Goal: Transaction & Acquisition: Purchase product/service

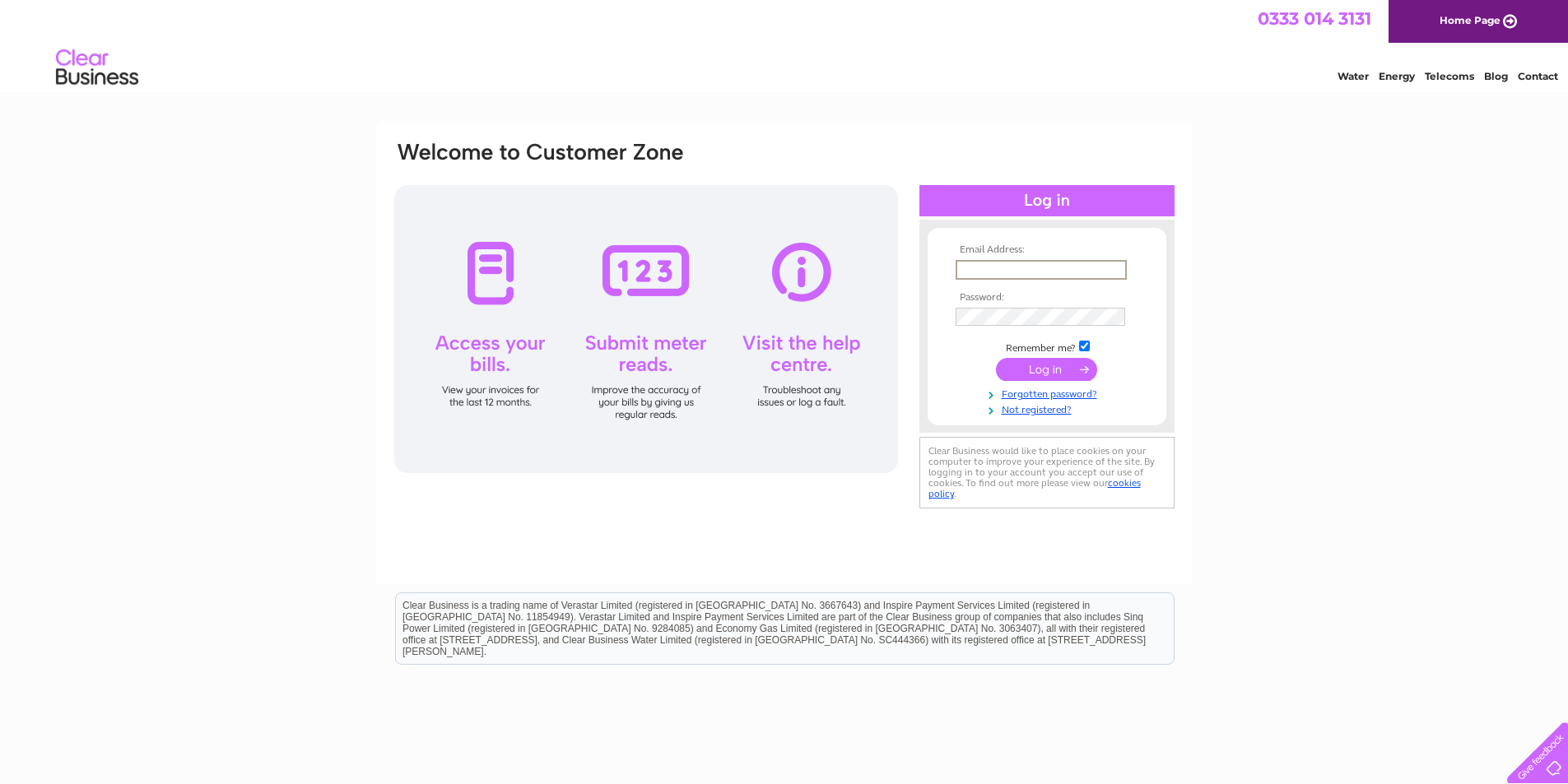
click at [775, 264] on input "text" at bounding box center [1041, 270] width 172 height 20
type input "clairemorris@sarahmains.com"
click at [775, 362] on input "submit" at bounding box center [1047, 369] width 101 height 23
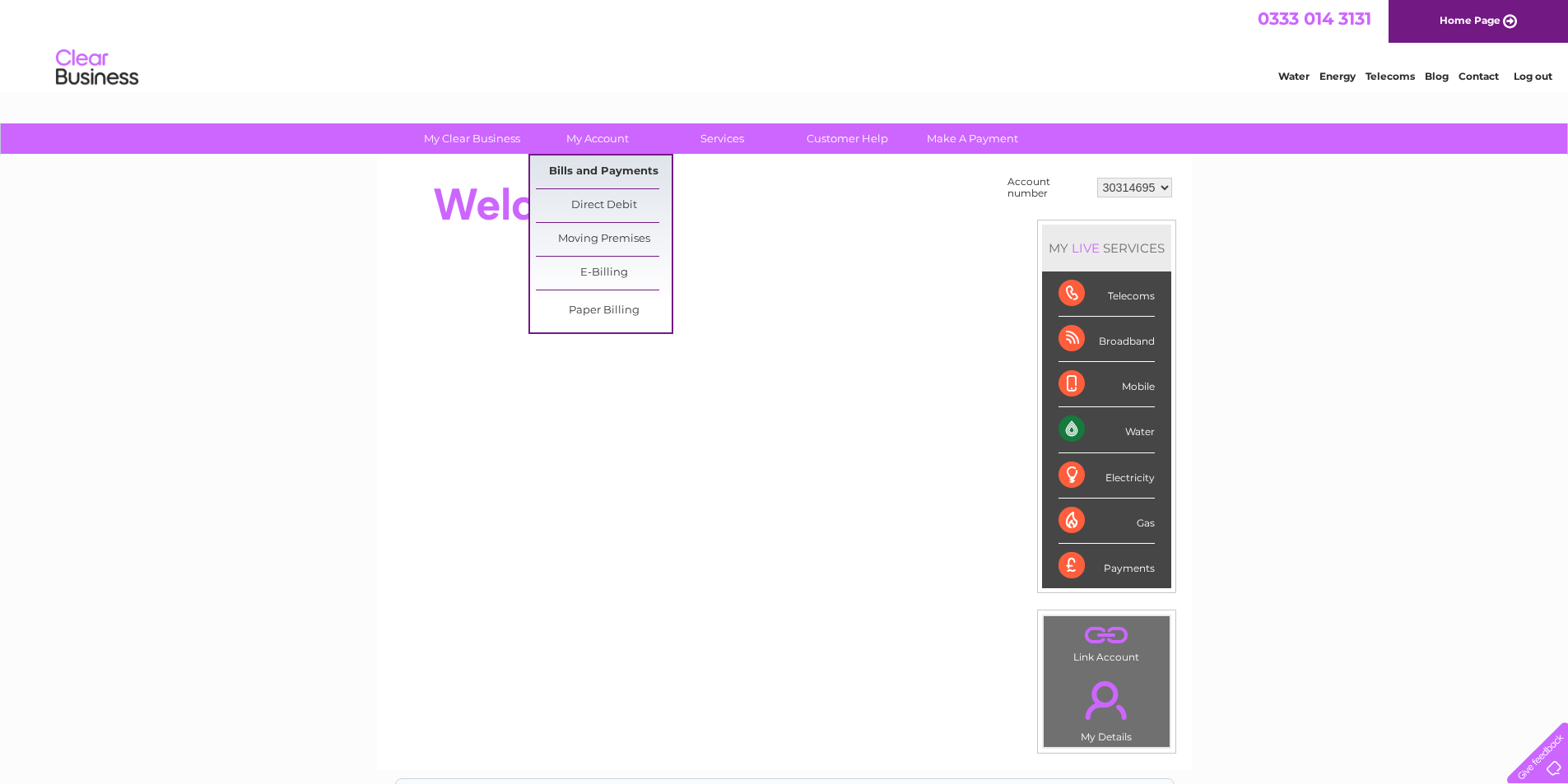
click at [605, 171] on link "Bills and Payments" at bounding box center [604, 171] width 136 height 33
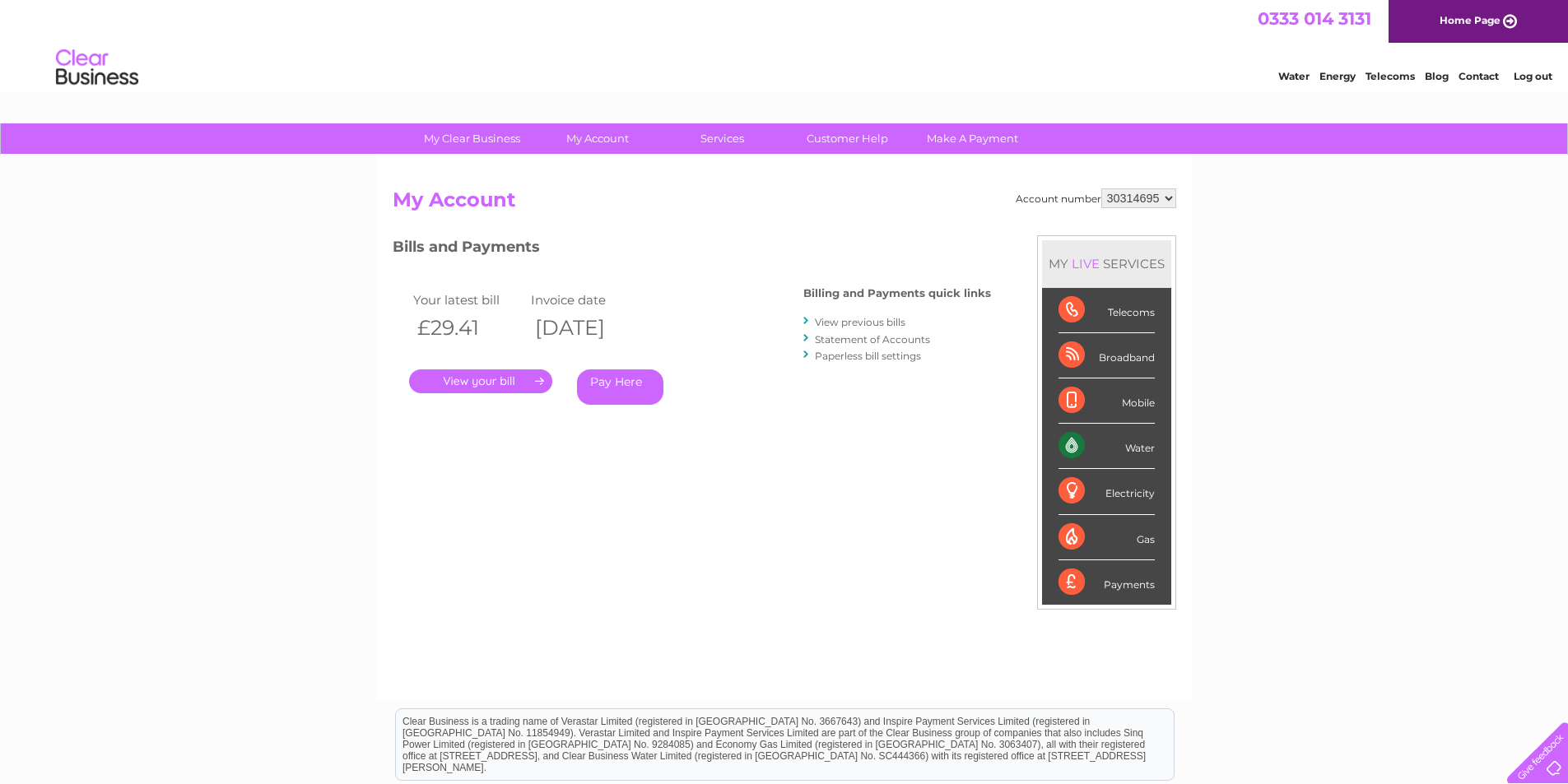
click at [490, 382] on link "." at bounding box center [480, 380] width 143 height 23
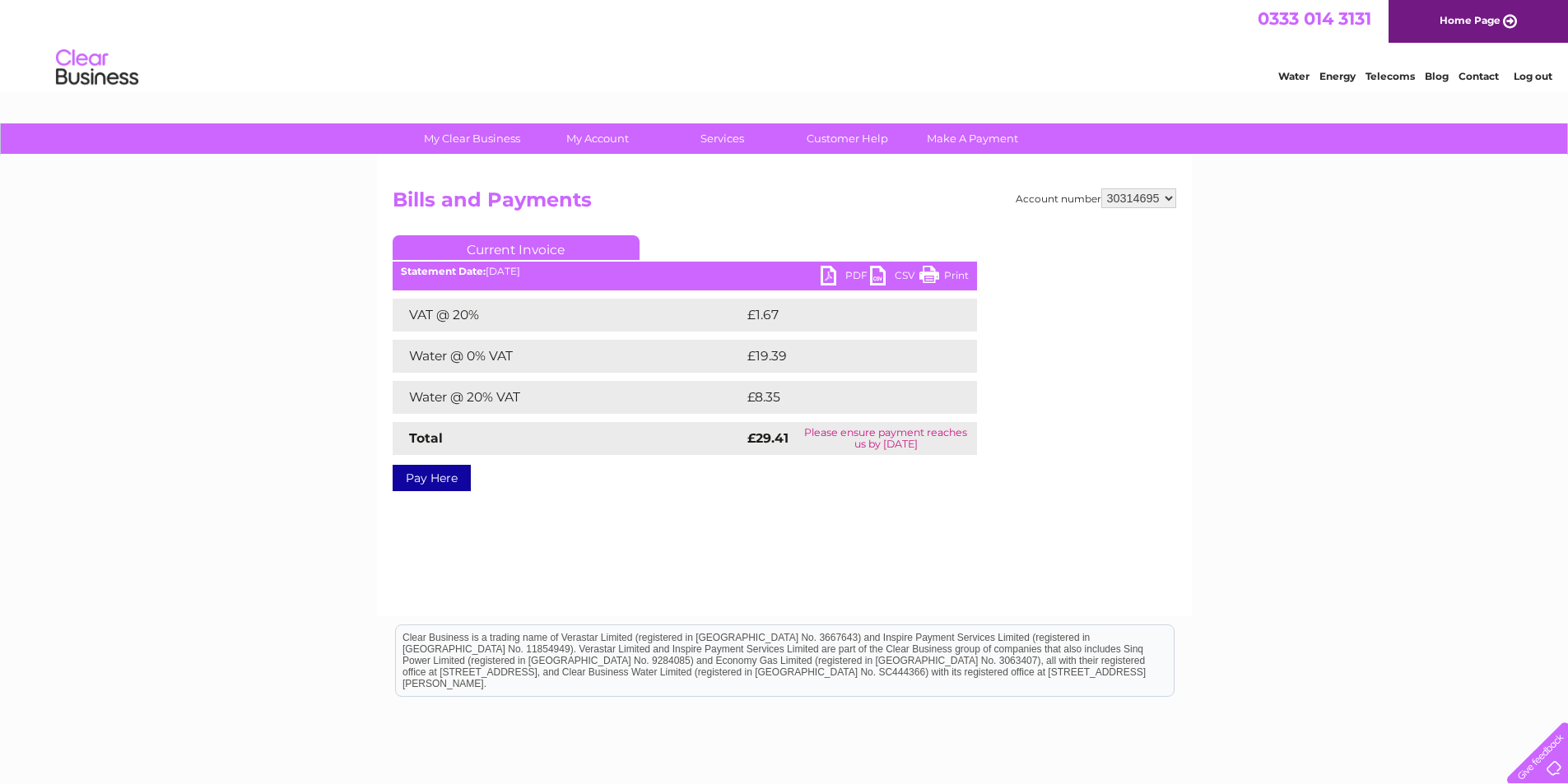
click at [833, 280] on link "PDF" at bounding box center [845, 277] width 50 height 23
click at [449, 482] on link "Pay Here" at bounding box center [431, 478] width 78 height 26
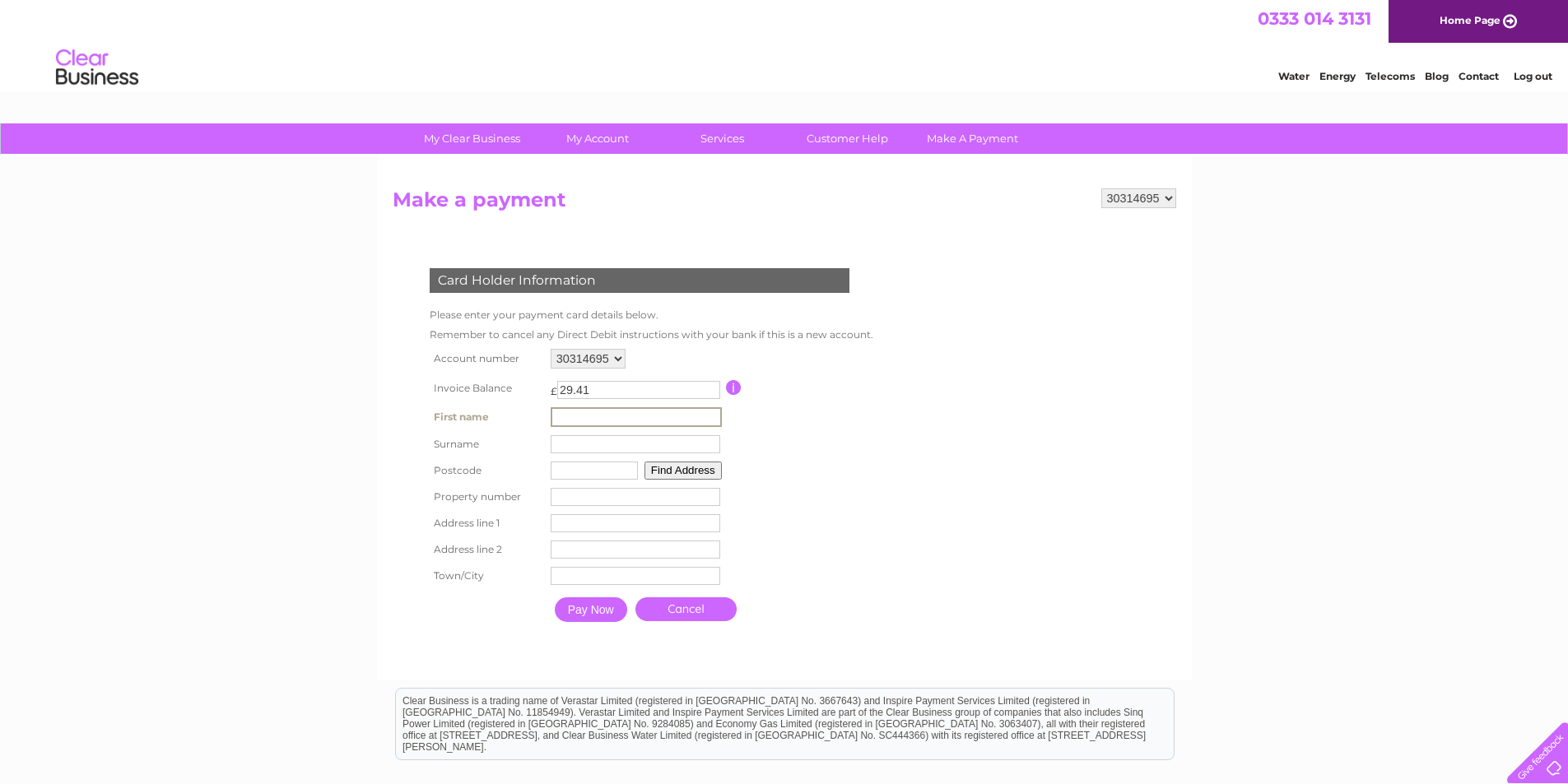
click at [581, 410] on input "text" at bounding box center [636, 417] width 172 height 20
type input "[PERSON_NAME]"
type input "NE16 4JB"
click at [677, 476] on button "Find Address" at bounding box center [680, 468] width 78 height 18
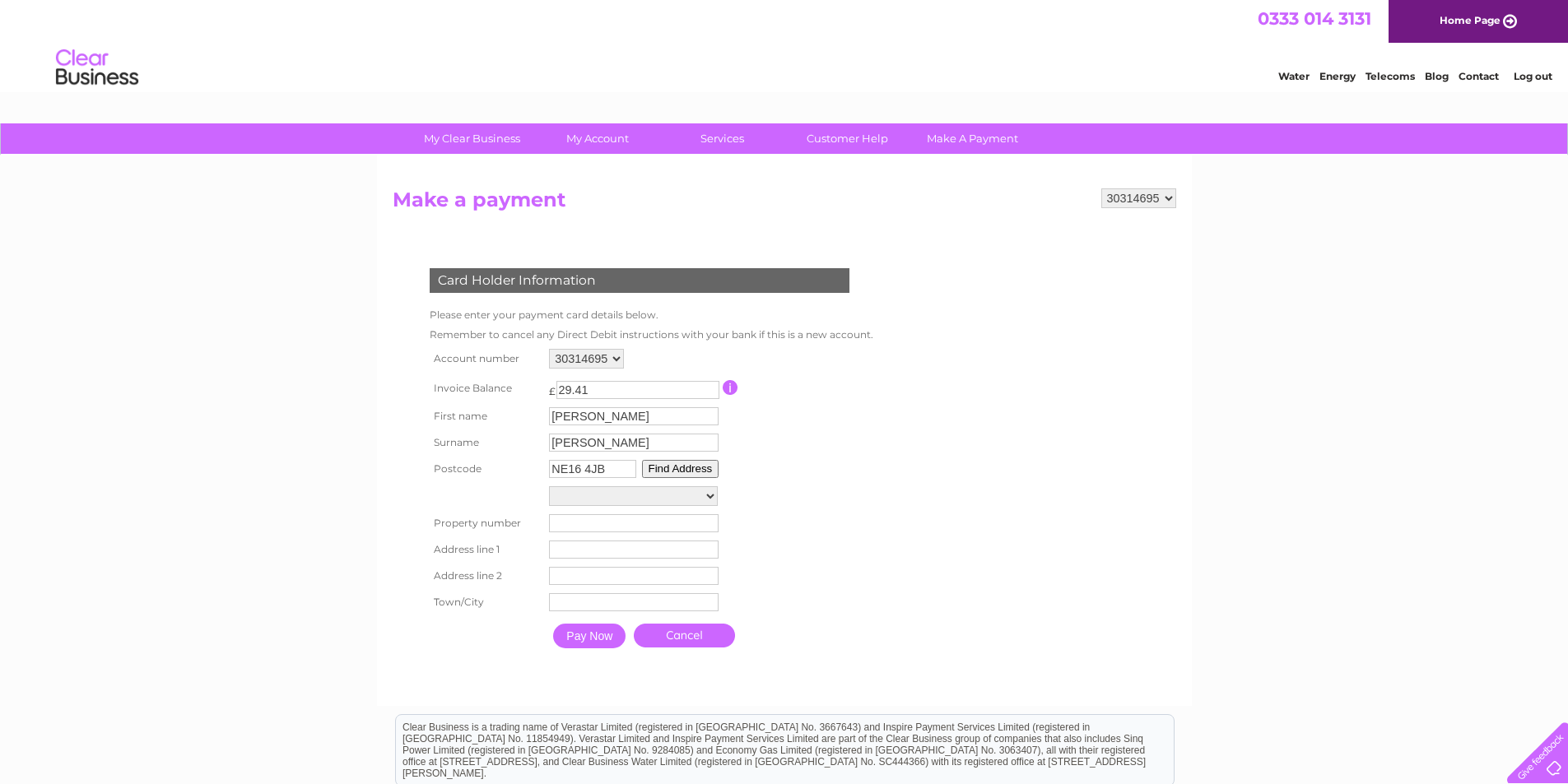
click at [611, 496] on select "Street Record, Back Row Street Record, St Marys Green Rear Access Car Park, The…" at bounding box center [634, 496] width 169 height 20
select select "8-10,The Square,,Whickham"
click at [549, 486] on select "Street Record, Back Row Street Record, St Marys Green Rear Access Car Park, The…" at bounding box center [634, 496] width 169 height 22
type input "The Square"
type input "Whickham"
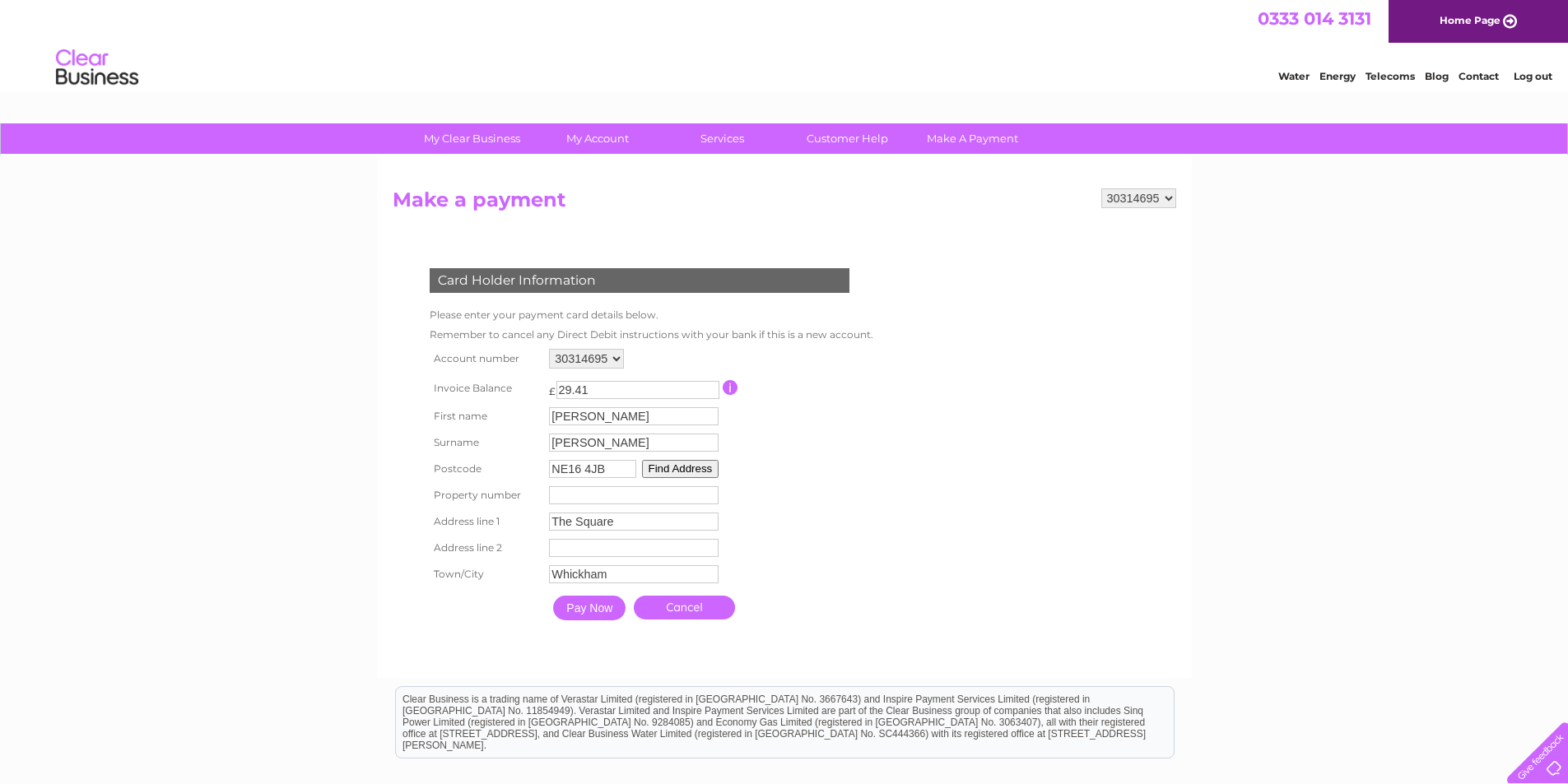
click at [598, 607] on input "Pay Now" at bounding box center [589, 608] width 72 height 24
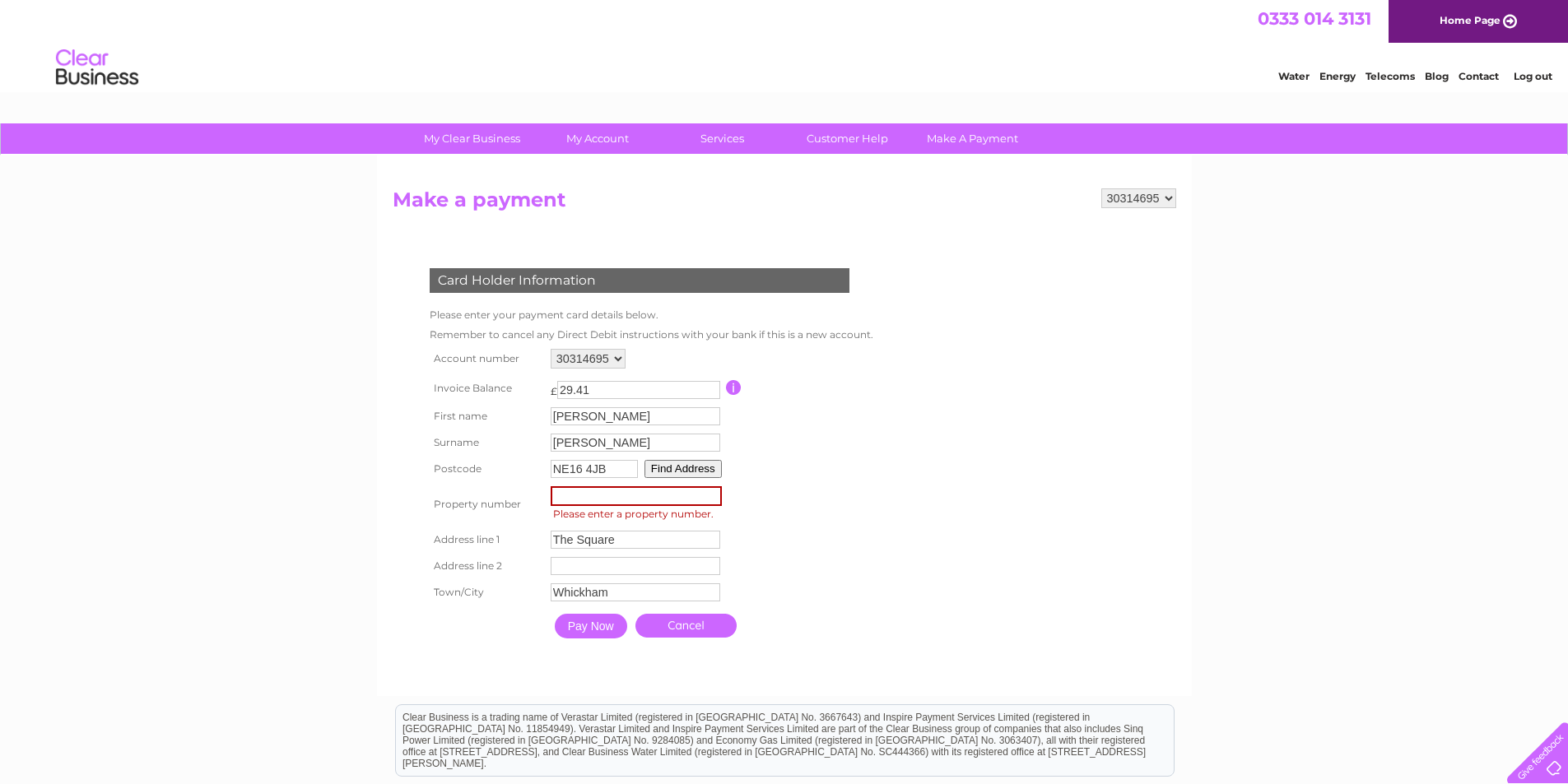
click at [575, 496] on input "number" at bounding box center [636, 496] width 172 height 20
type input "8"
click at [598, 635] on input "Pay Now" at bounding box center [590, 628] width 72 height 24
drag, startPoint x: 578, startPoint y: 504, endPoint x: 537, endPoint y: 503, distance: 41.0
click at [537, 503] on tr "Property number Property Number Please enter a property number." at bounding box center [650, 504] width 449 height 44
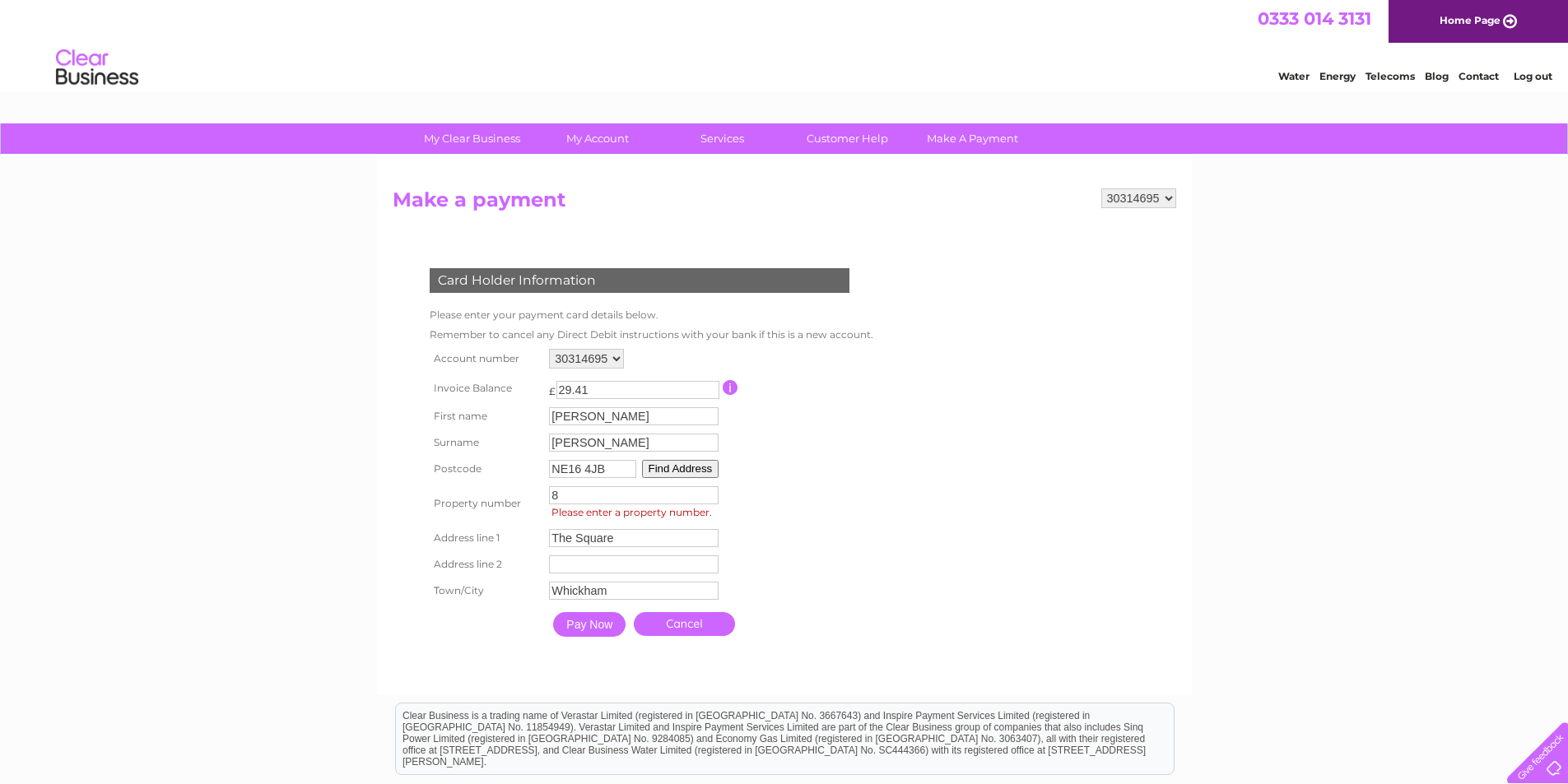
type input "8"
click at [598, 620] on input "Pay Now" at bounding box center [590, 626] width 72 height 24
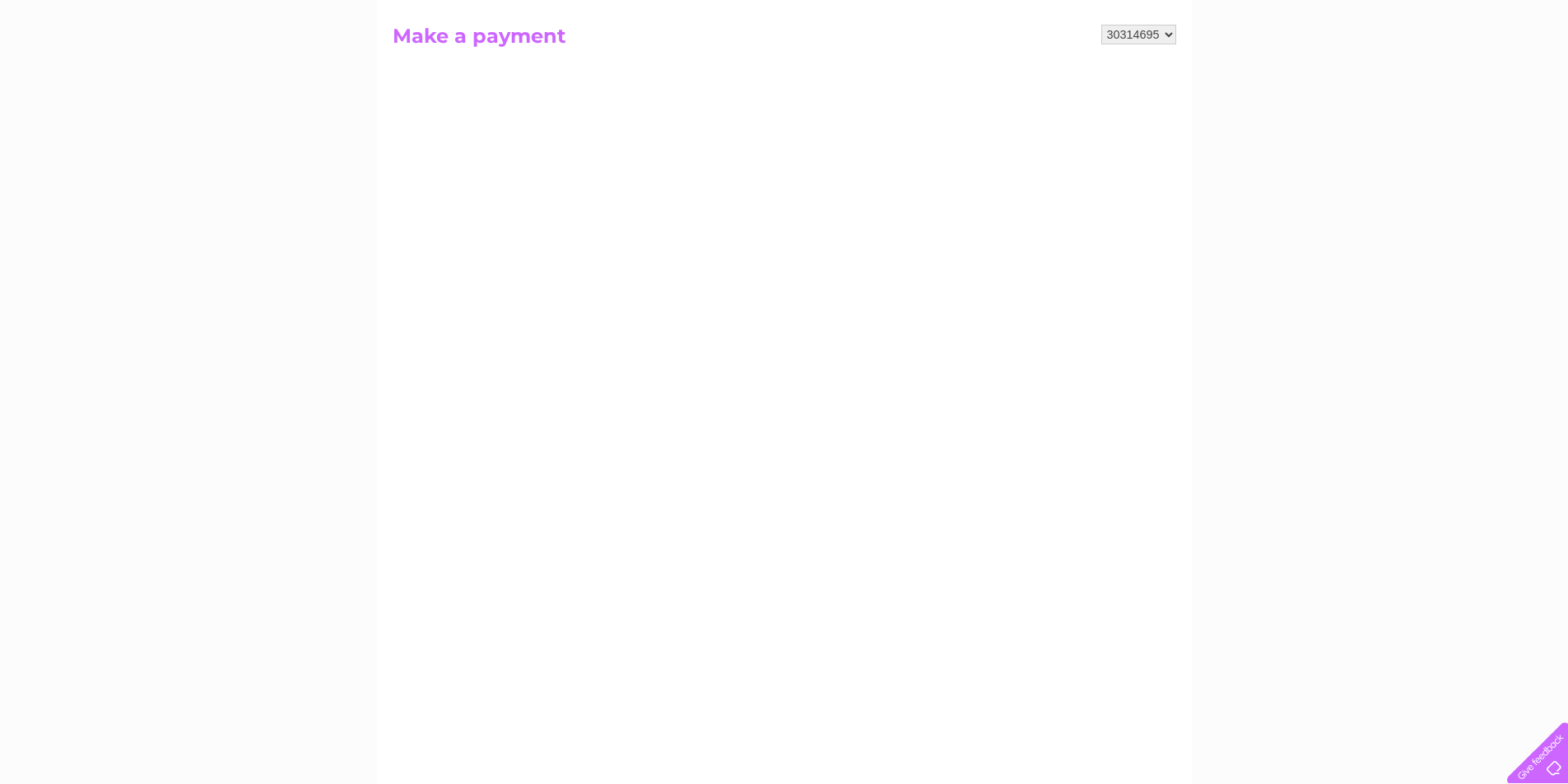
scroll to position [329, 0]
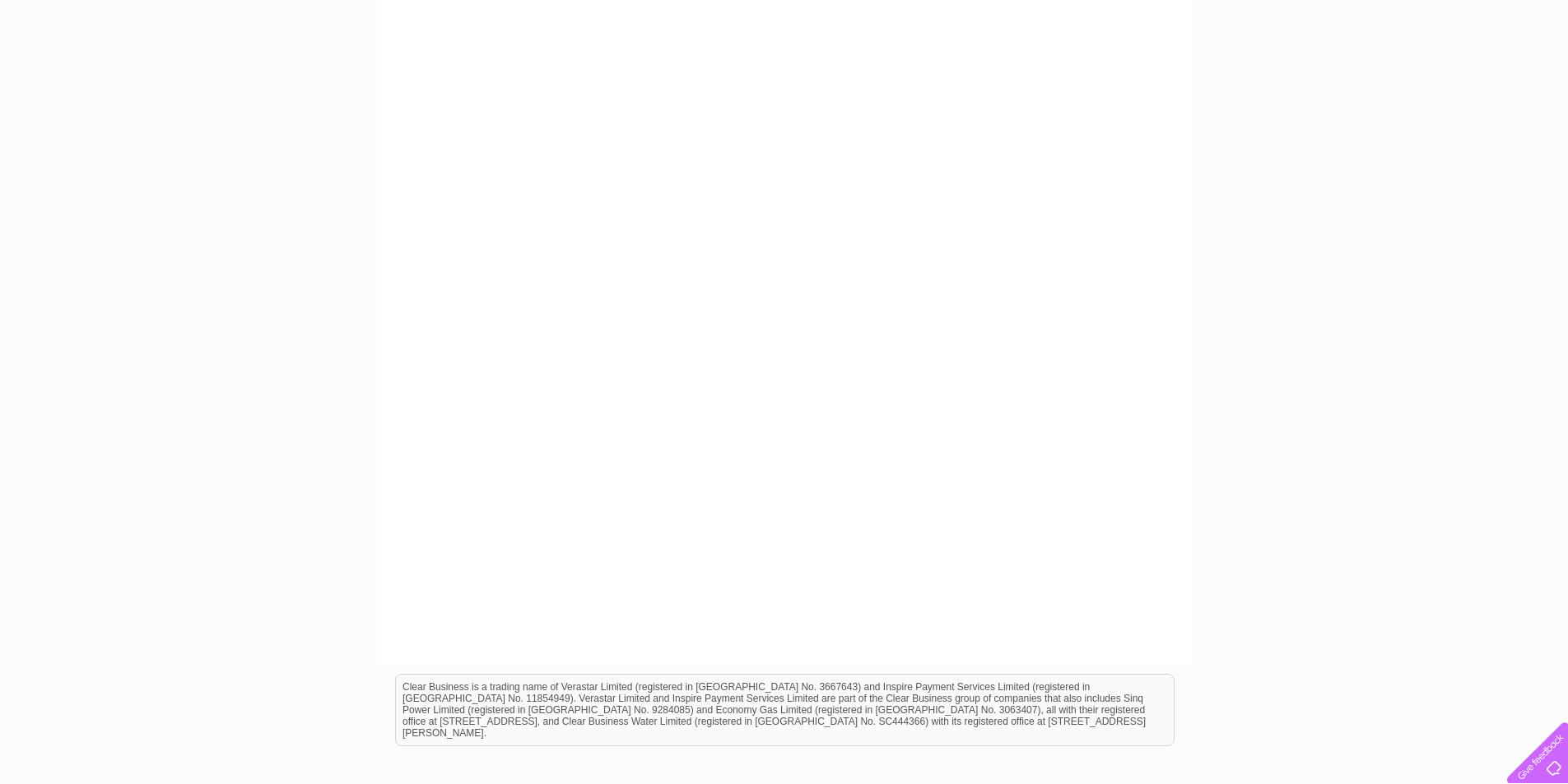
click at [820, 663] on div "30314695 Make a payment Card Holder Information Please enter your payment card …" at bounding box center [784, 246] width 814 height 839
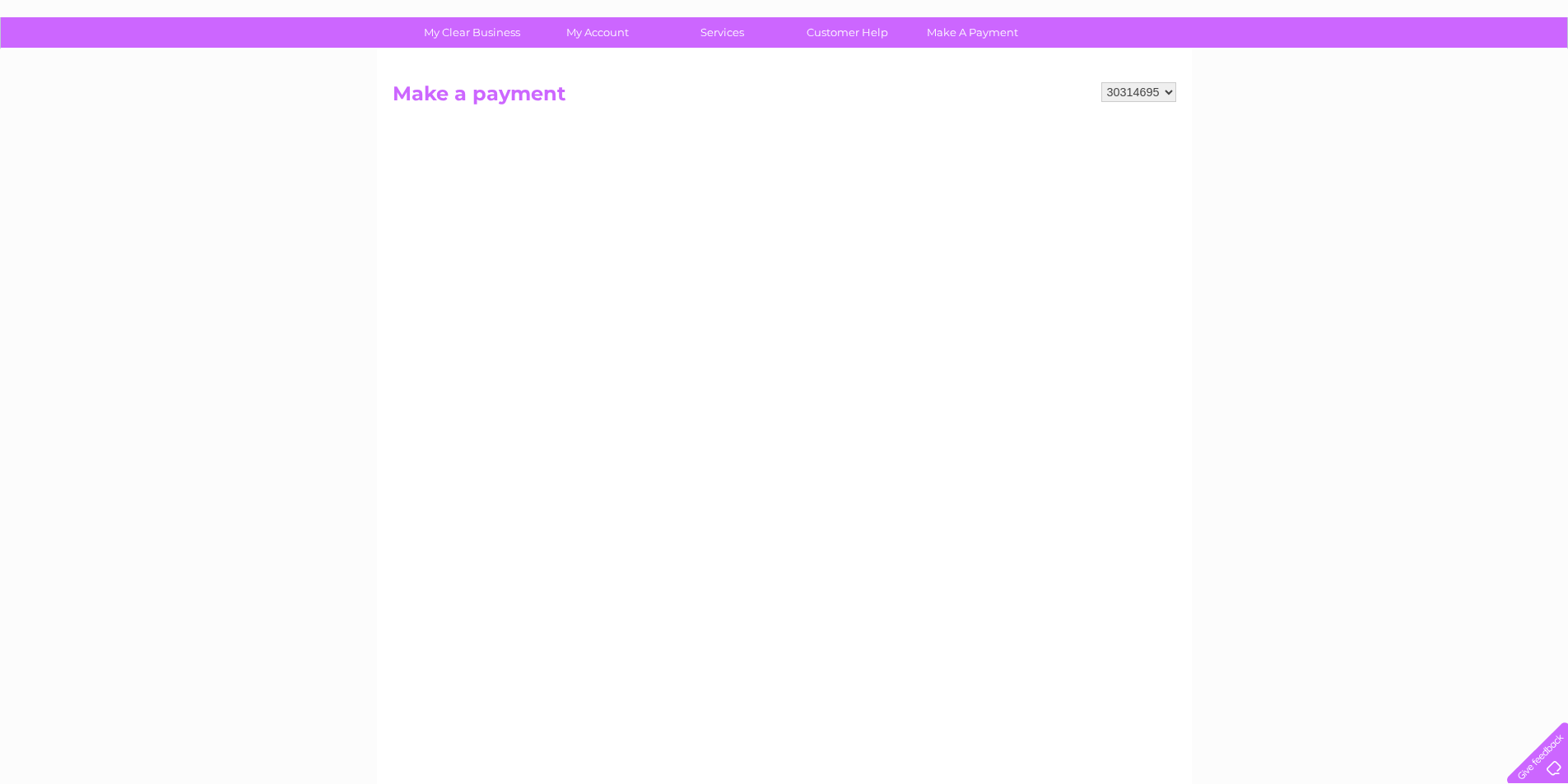
scroll to position [89, 0]
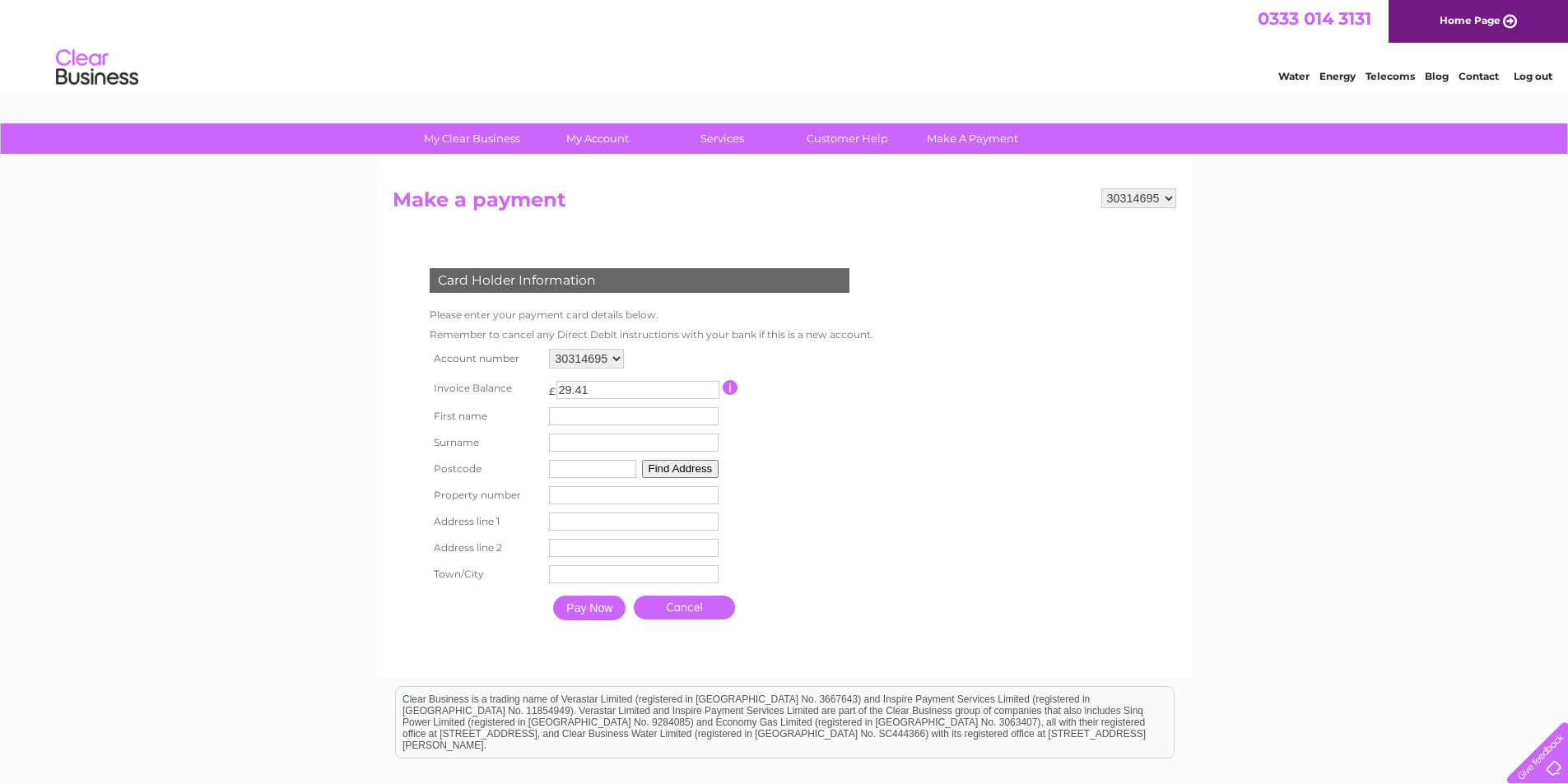
click at [578, 422] on input "text" at bounding box center [634, 416] width 170 height 18
type input "[PERSON_NAME]"
type input "NE16 4JB"
click at [665, 474] on button "Find Address" at bounding box center [680, 468] width 78 height 18
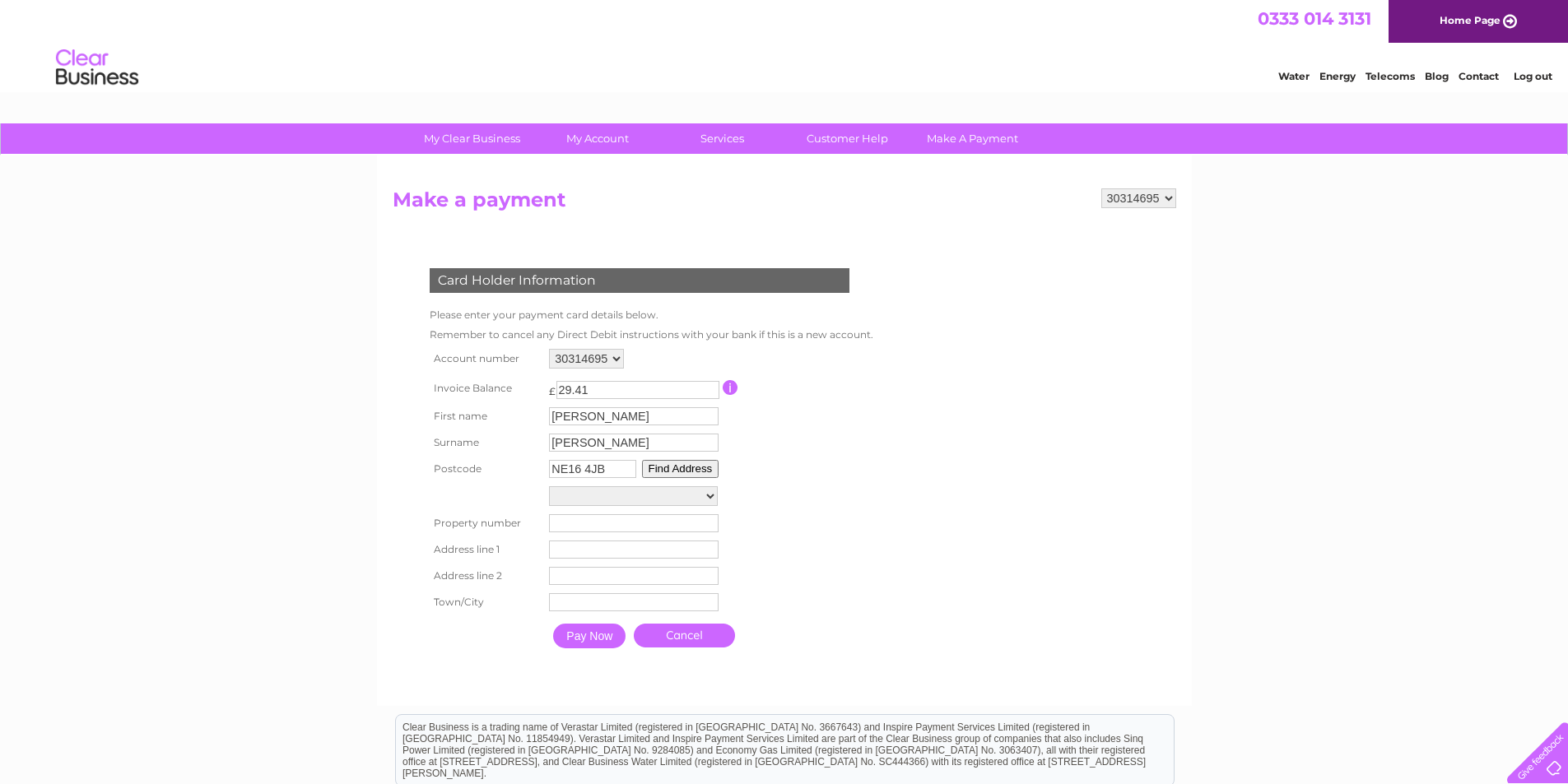
click at [599, 496] on select "Street Record, [GEOGRAPHIC_DATA], [GEOGRAPHIC_DATA][PERSON_NAME] Rear Access [G…" at bounding box center [634, 496] width 169 height 20
select select "[STREET_ADDRESS]"
click at [549, 486] on select "Street Record, [GEOGRAPHIC_DATA], [GEOGRAPHIC_DATA][PERSON_NAME] Rear Access [G…" at bounding box center [634, 496] width 169 height 22
type input "The Square"
type input "Whickham"
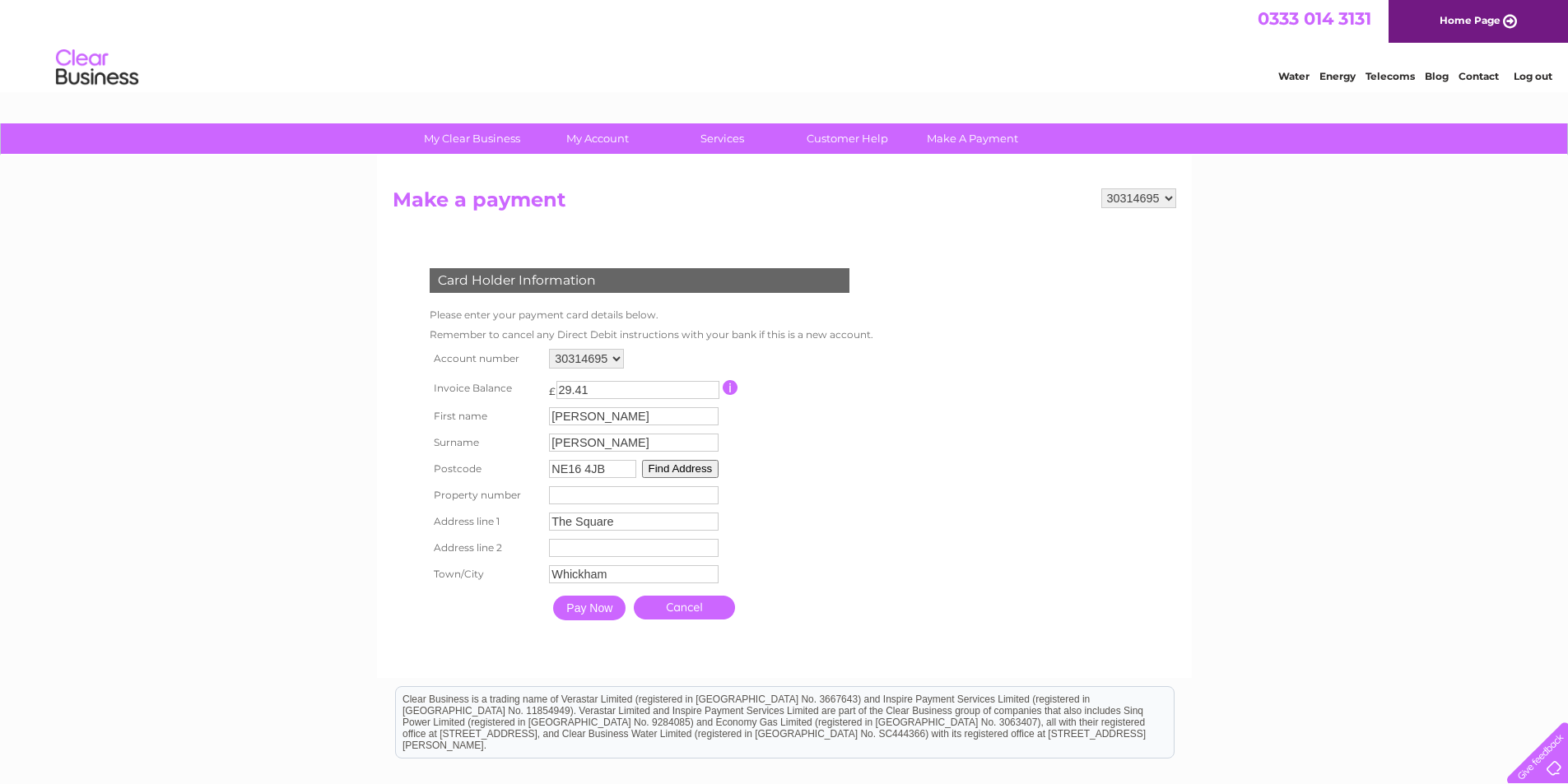
click at [578, 497] on input "number" at bounding box center [634, 495] width 170 height 18
type input "8"
click at [590, 610] on input "Pay Now" at bounding box center [589, 608] width 72 height 24
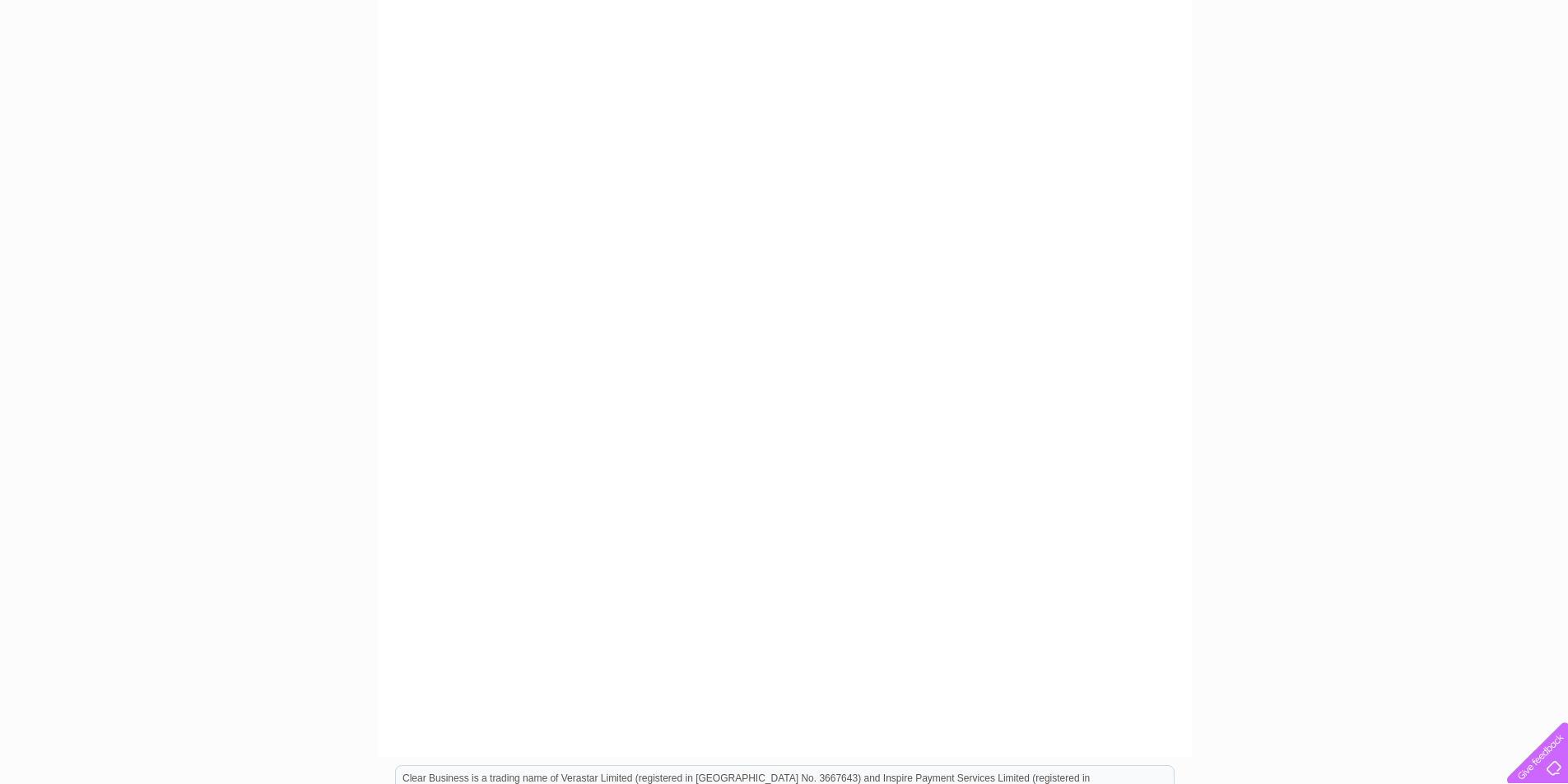
scroll to position [246, 0]
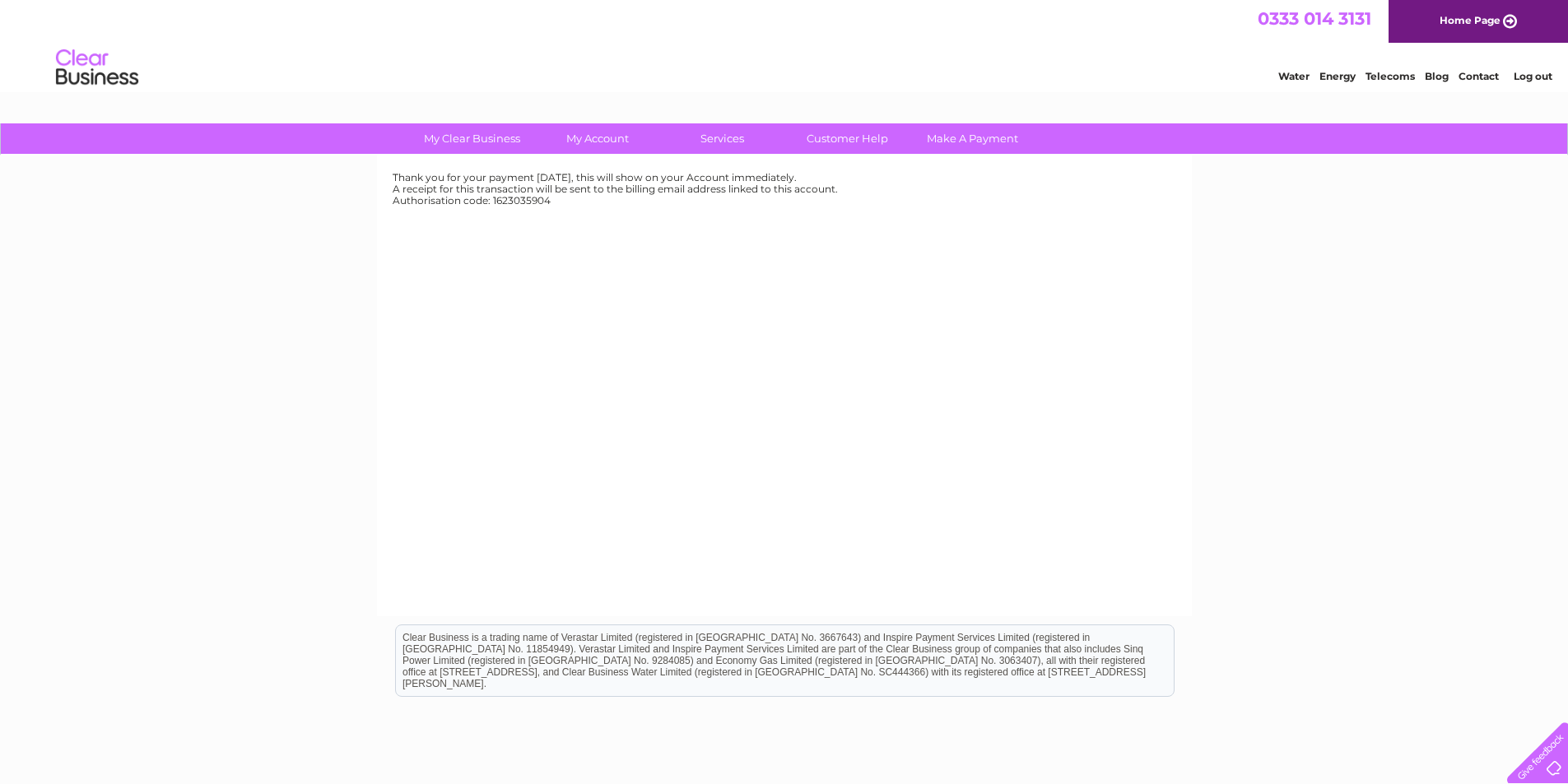
click at [794, 328] on div "Thank you for your payment [DATE], this will show on your Account immediately. …" at bounding box center [784, 386] width 814 height 461
